Goal: Task Accomplishment & Management: Manage account settings

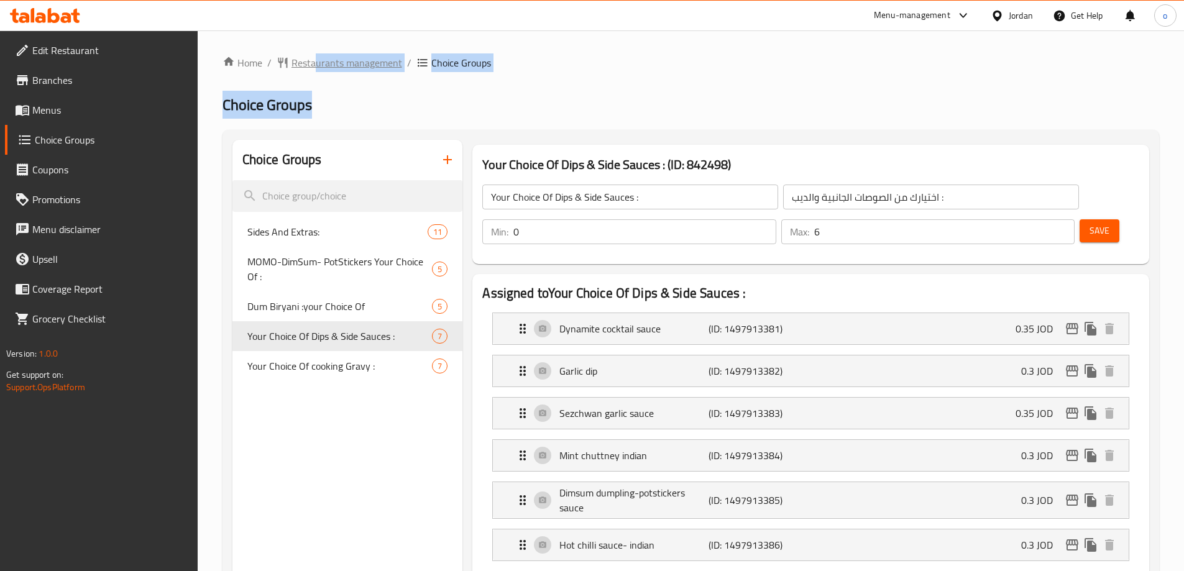
click at [319, 66] on span "Restaurants management" at bounding box center [346, 62] width 111 height 15
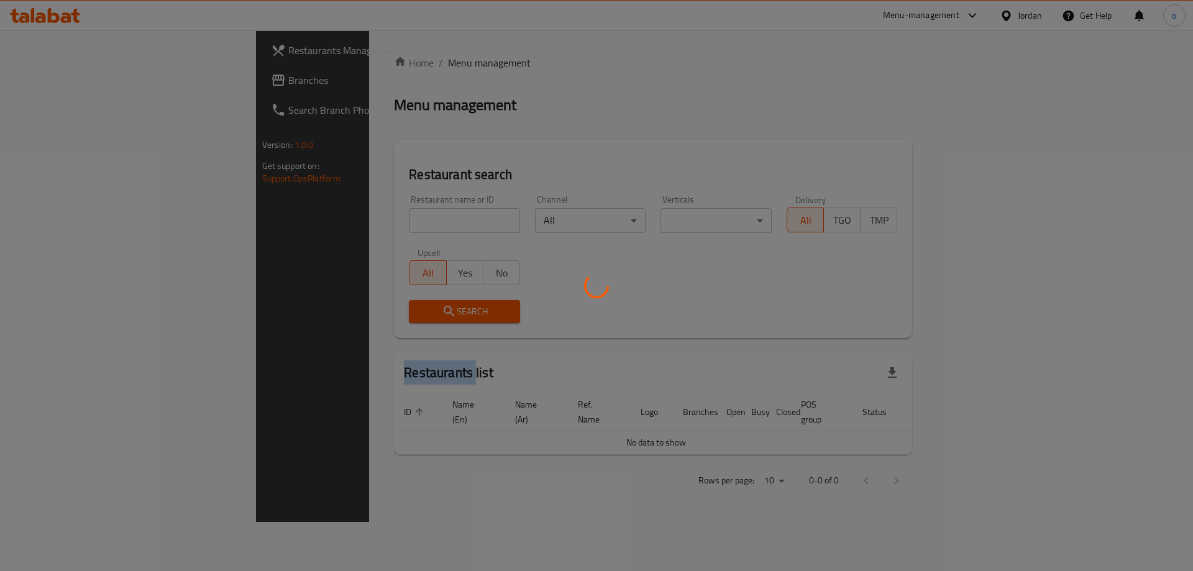
click at [319, 65] on div at bounding box center [596, 285] width 1193 height 571
click at [80, 80] on div at bounding box center [596, 285] width 1193 height 571
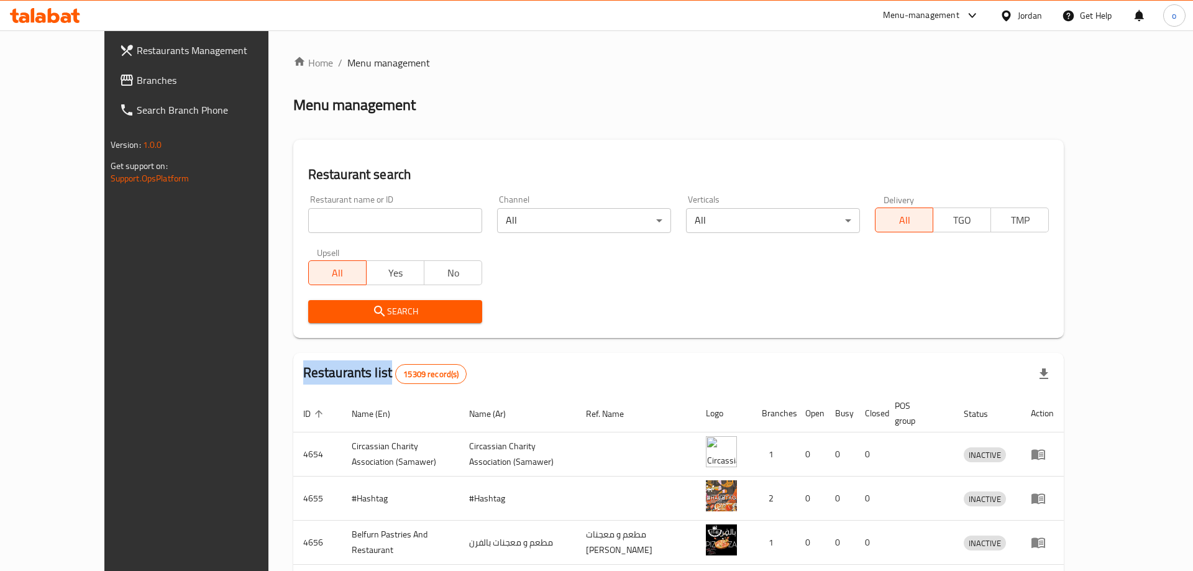
click at [80, 80] on div at bounding box center [596, 285] width 1193 height 571
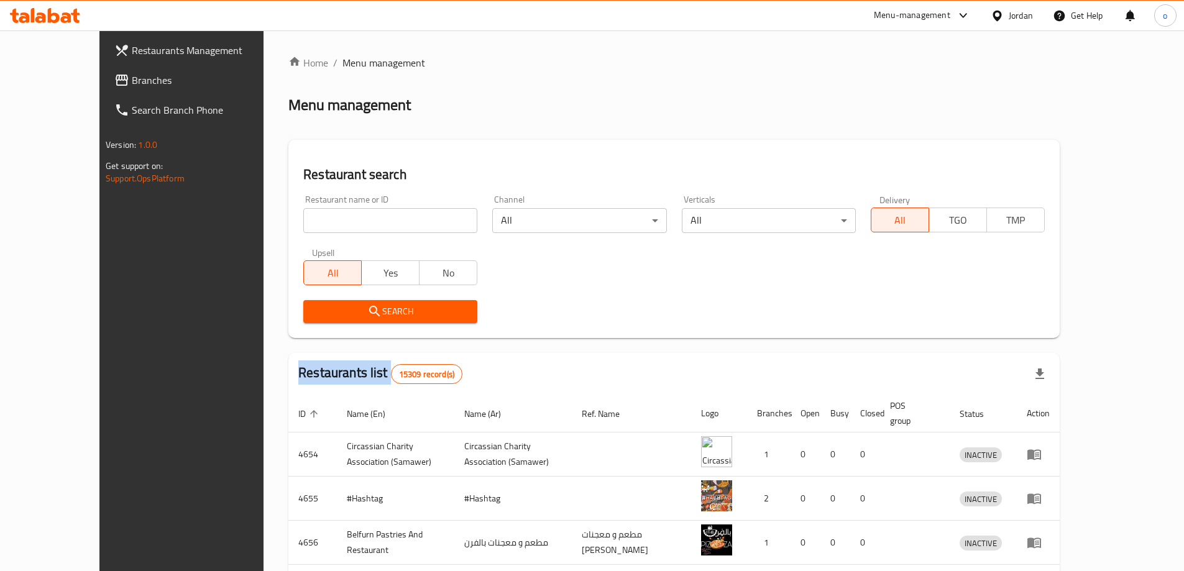
click at [99, 80] on div "Restaurants Management Branches Search Branch Phone Version: 1.0.0 Get support …" at bounding box center [591, 475] width 985 height 891
click at [132, 80] on span "Branches" at bounding box center [209, 80] width 155 height 15
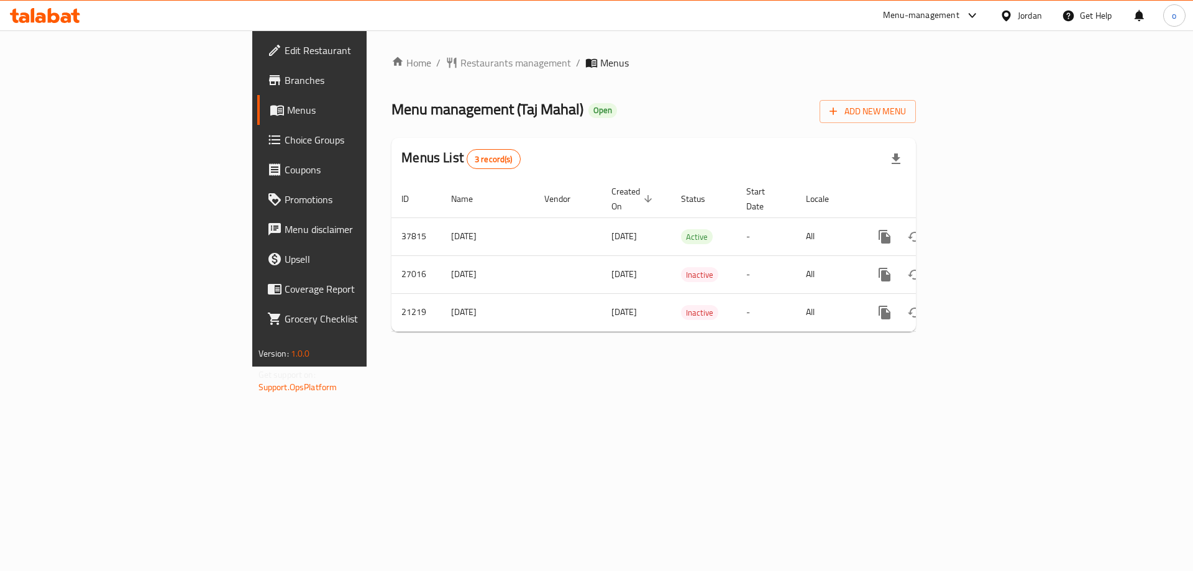
click at [285, 142] on span "Choice Groups" at bounding box center [363, 139] width 157 height 15
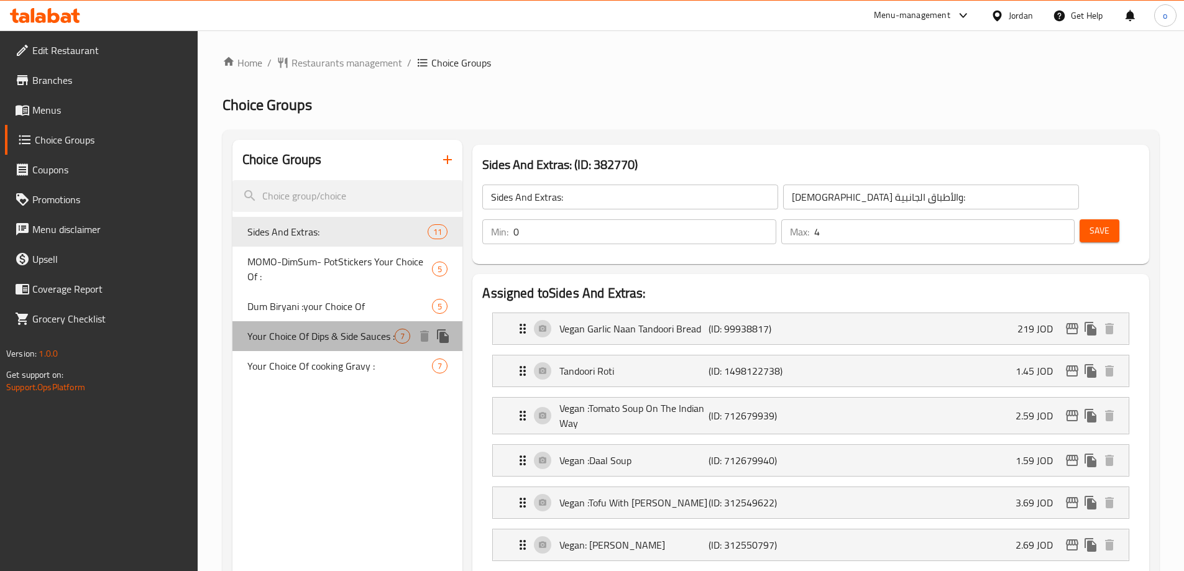
click at [317, 339] on span "Your Choice Of Dips & Side Sauces :" at bounding box center [321, 336] width 148 height 15
type input "Your Choice Of Dips & Side Sauces :"
type input "اختيارك من الصوصات الجانبية والديب :"
type input "6"
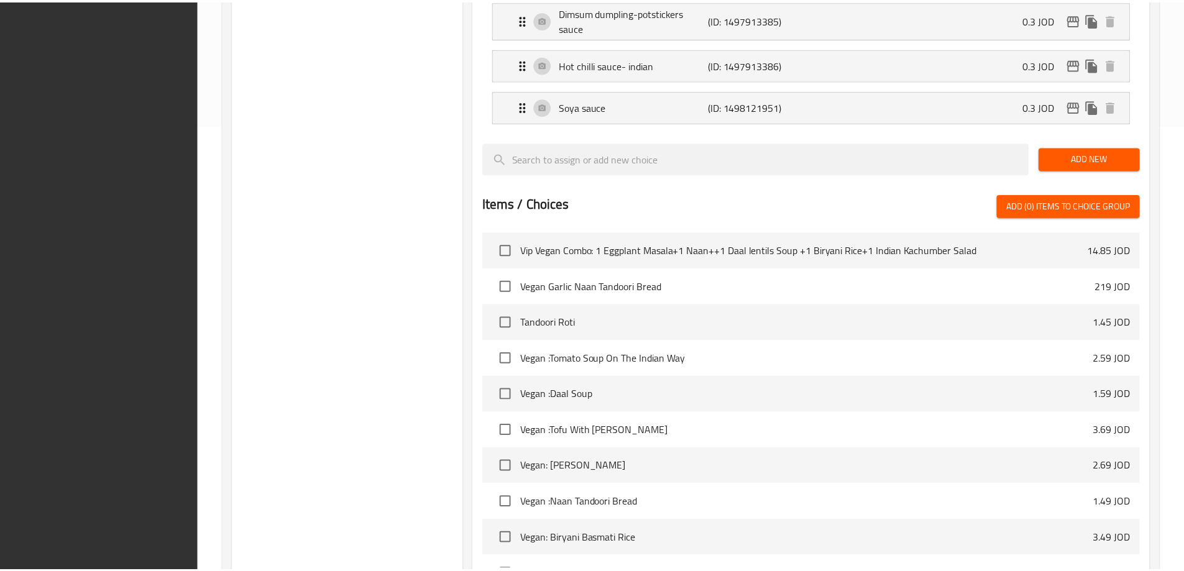
scroll to position [581, 0]
